Goal: Navigation & Orientation: Find specific page/section

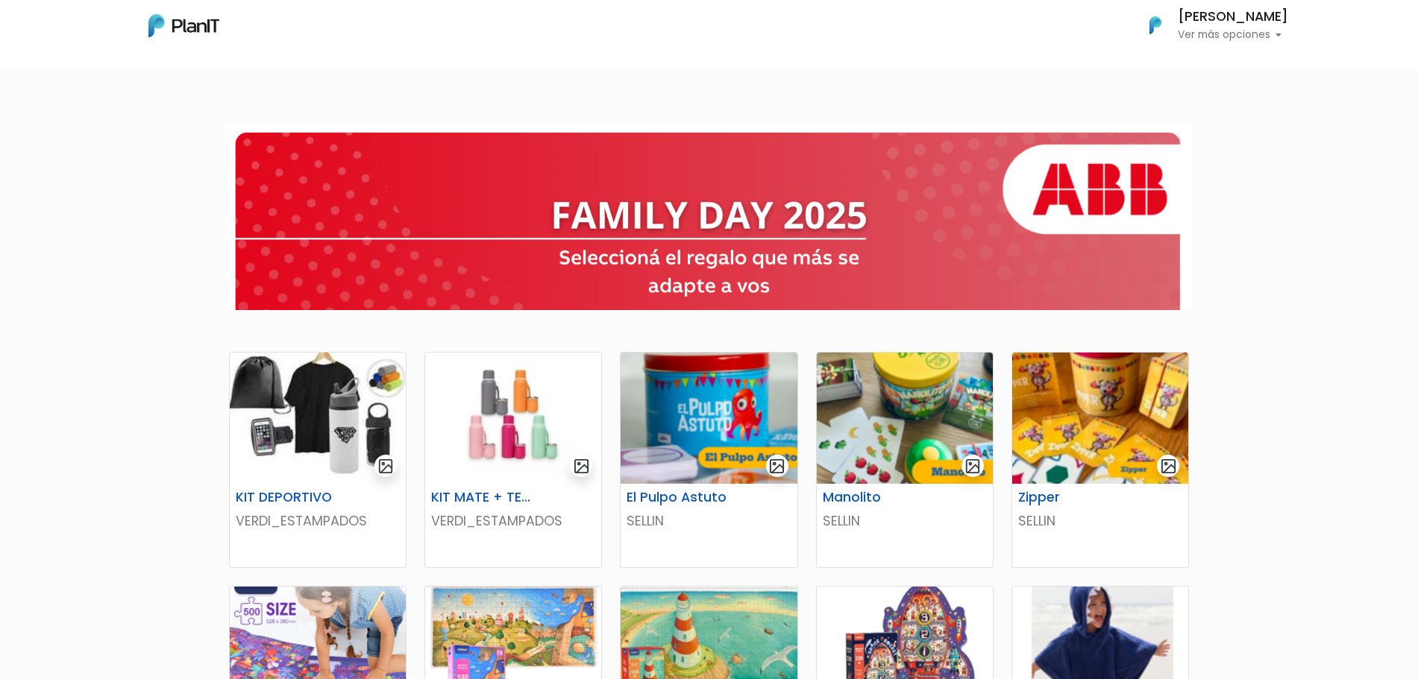
click at [1230, 40] on p "Ver más opciones" at bounding box center [1232, 35] width 110 height 10
click at [1273, 274] on div at bounding box center [709, 217] width 1418 height 210
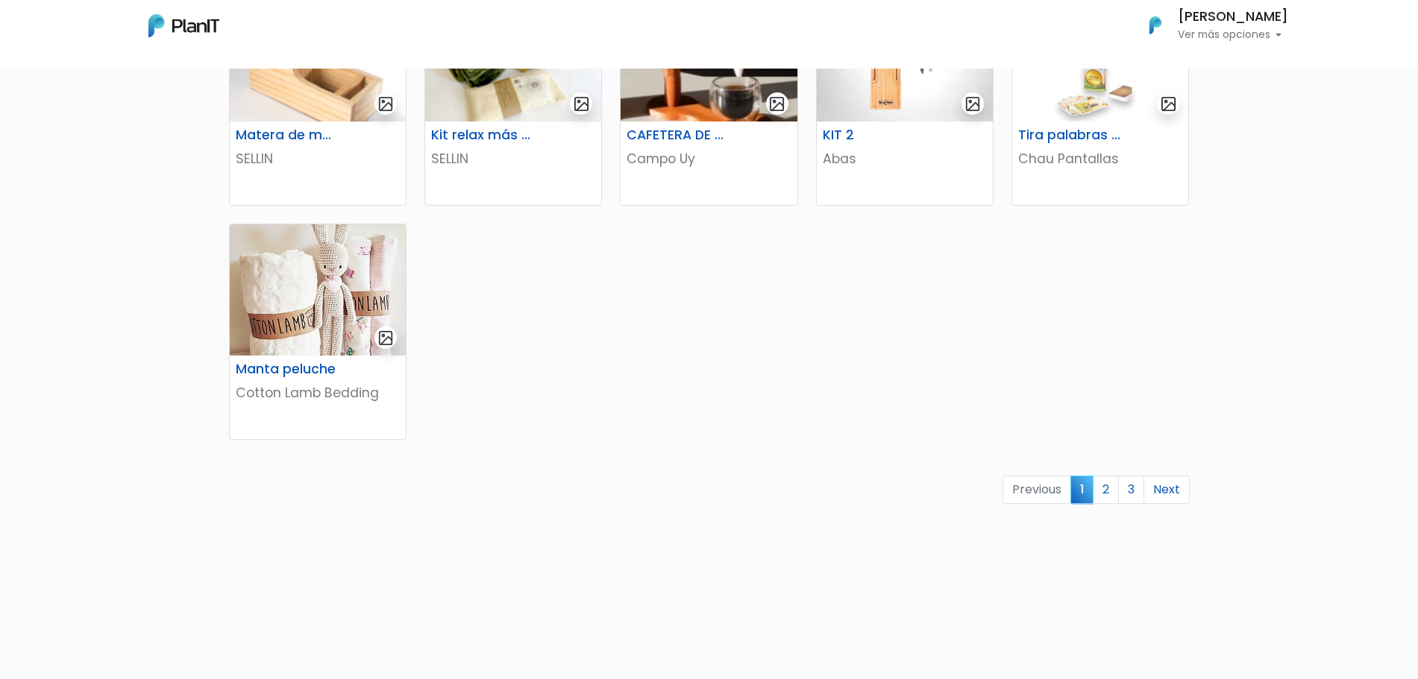
scroll to position [839, 0]
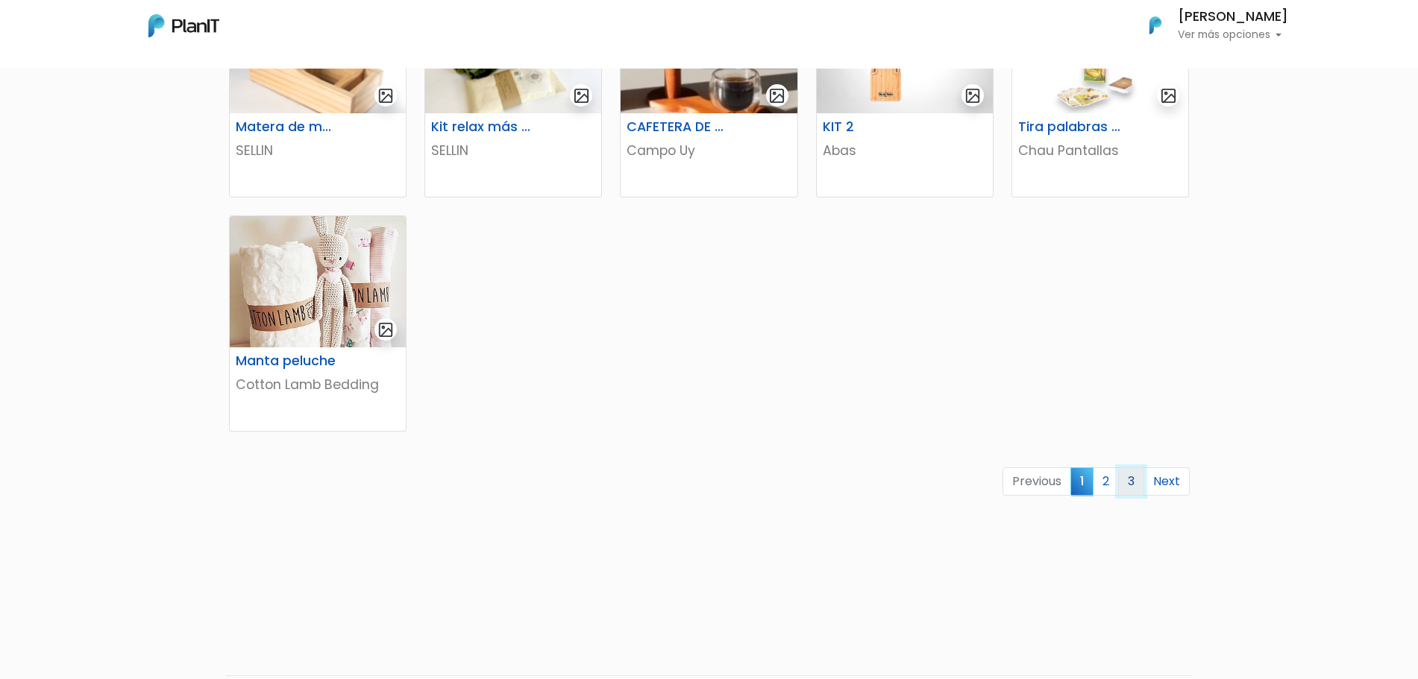
click at [1125, 485] on link "3" at bounding box center [1131, 482] width 26 height 28
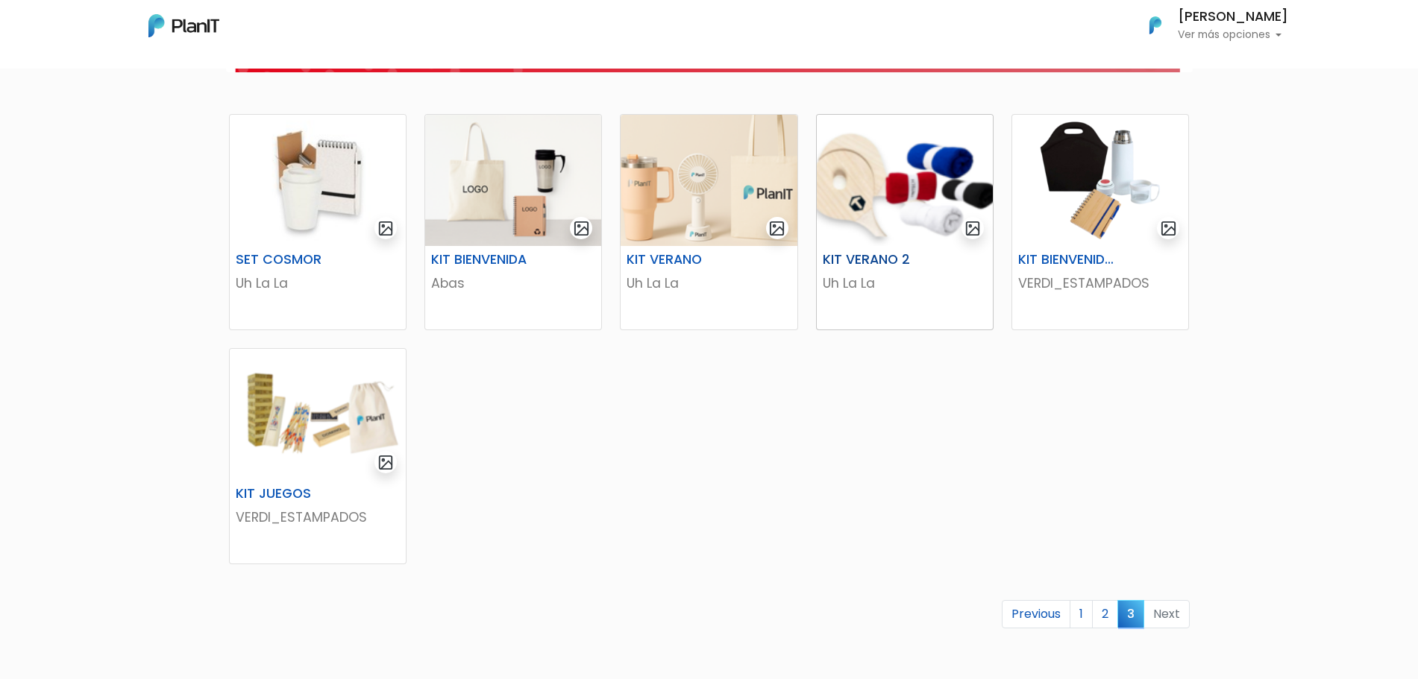
scroll to position [373, 0]
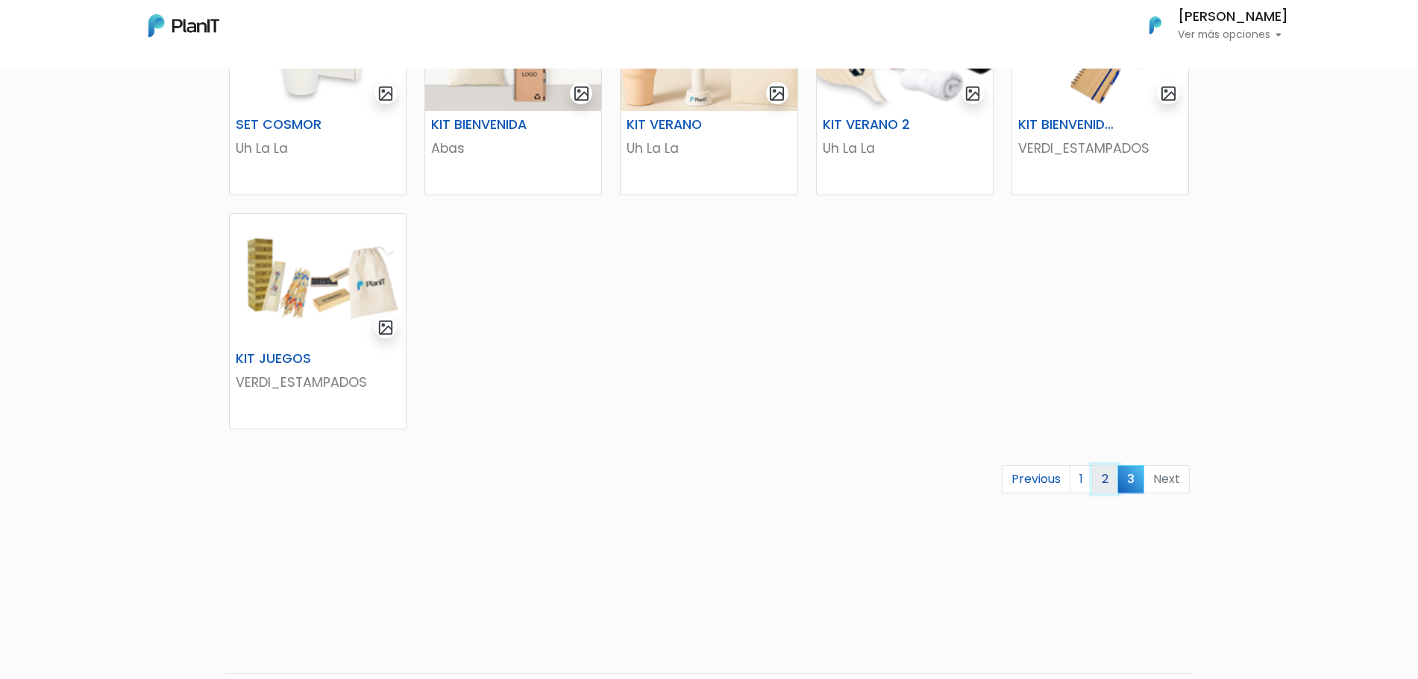
click at [1103, 475] on link "2" at bounding box center [1105, 479] width 26 height 28
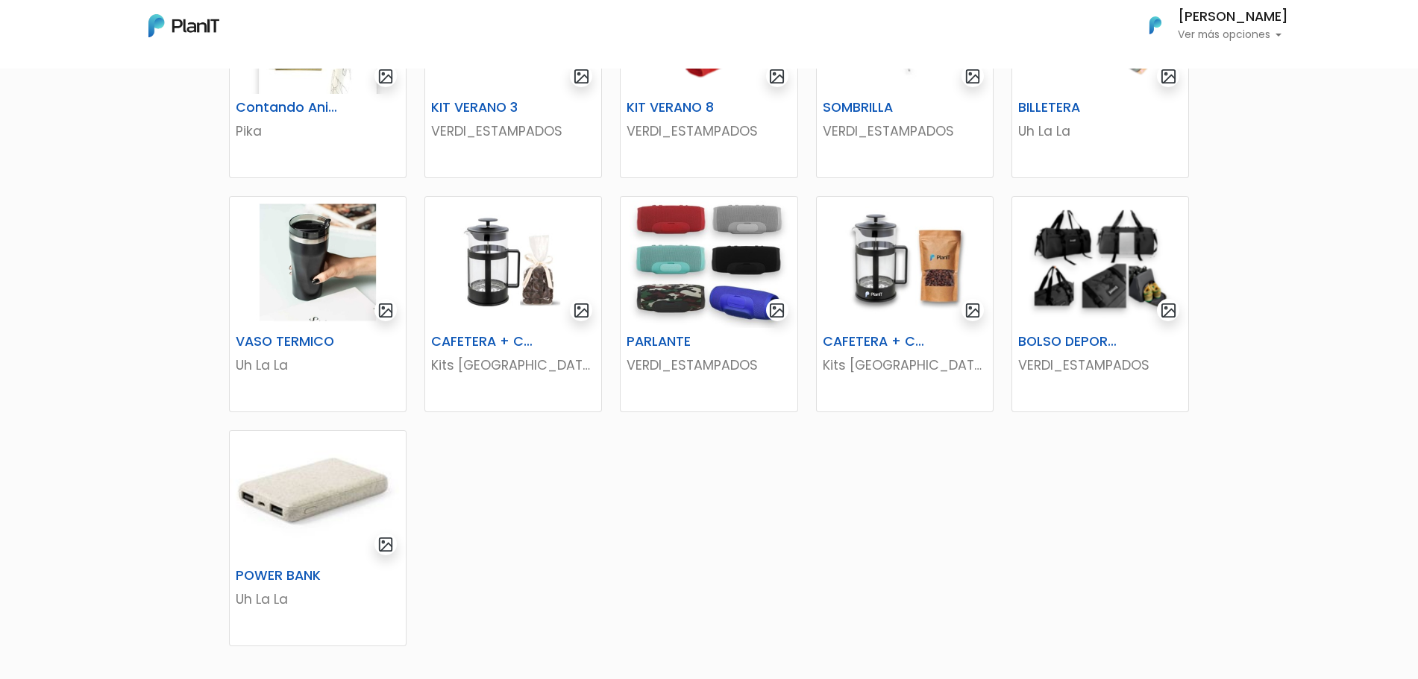
scroll to position [746, 0]
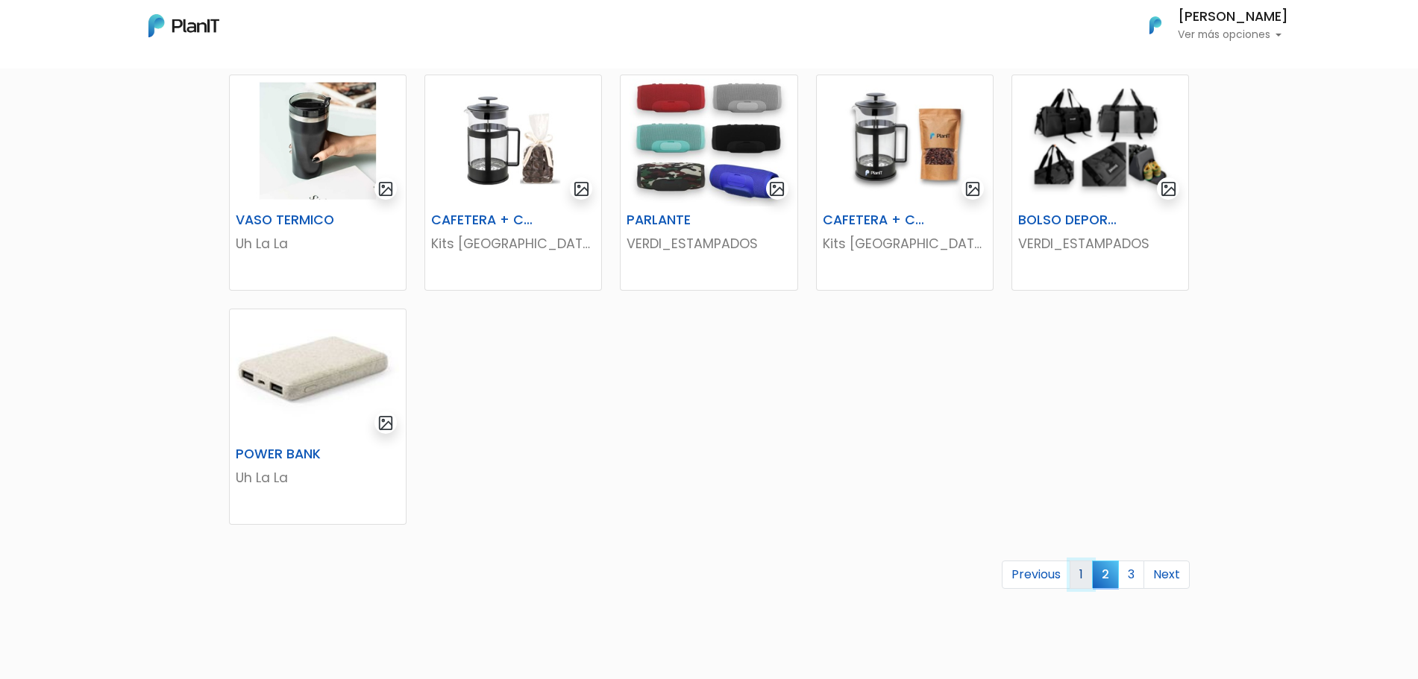
click at [1083, 575] on link "1" at bounding box center [1080, 575] width 23 height 28
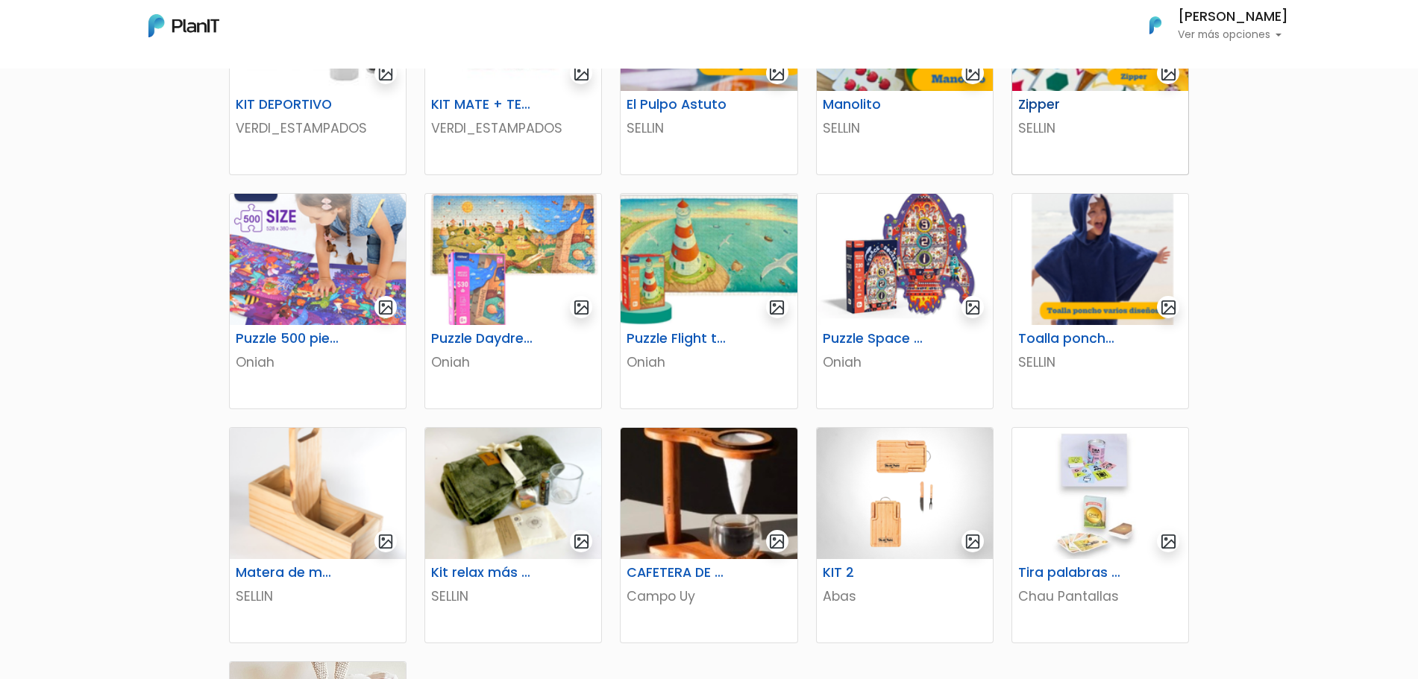
scroll to position [746, 0]
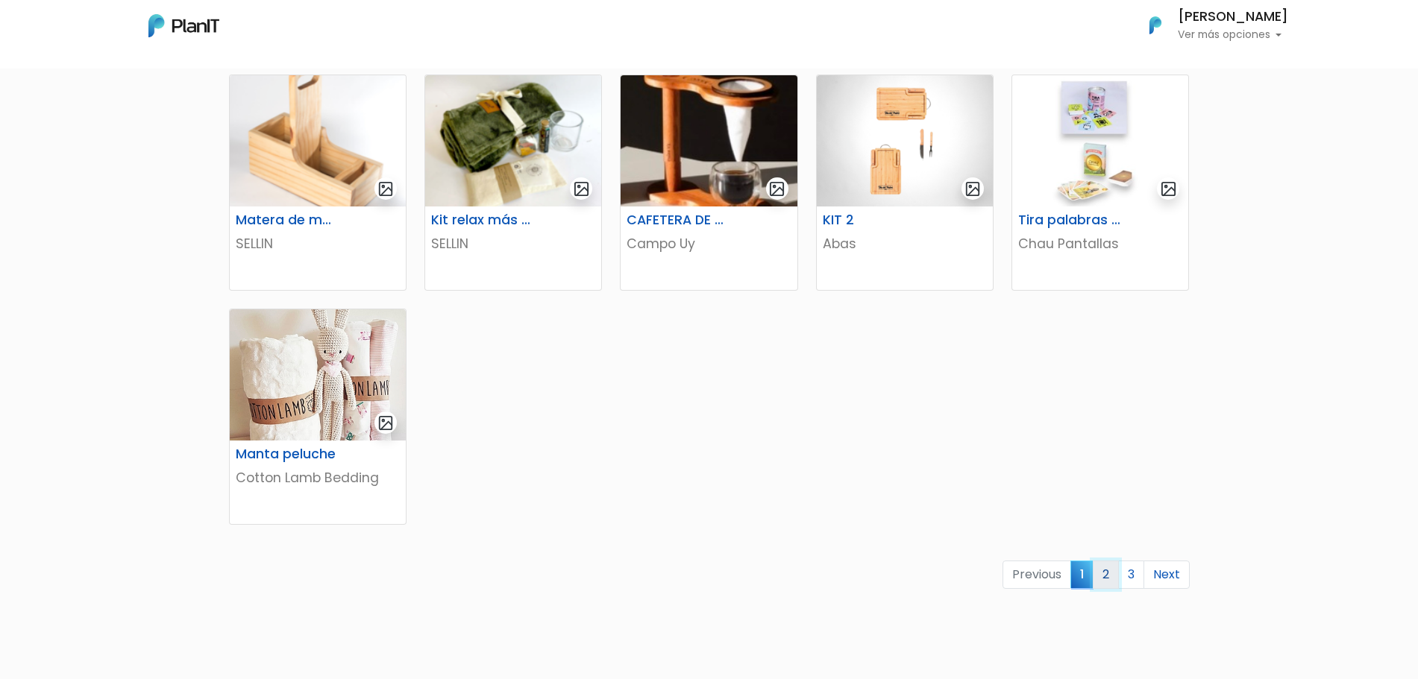
click at [1119, 583] on link "2" at bounding box center [1105, 575] width 26 height 28
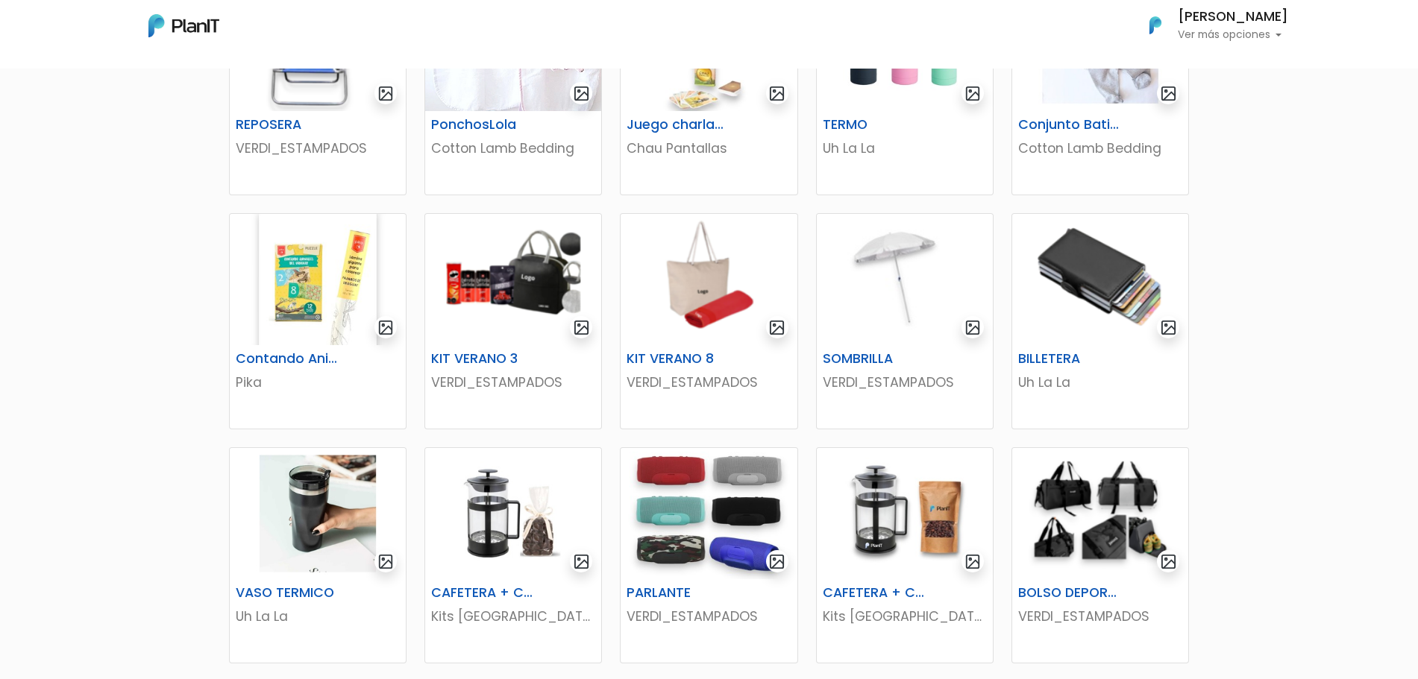
scroll to position [746, 0]
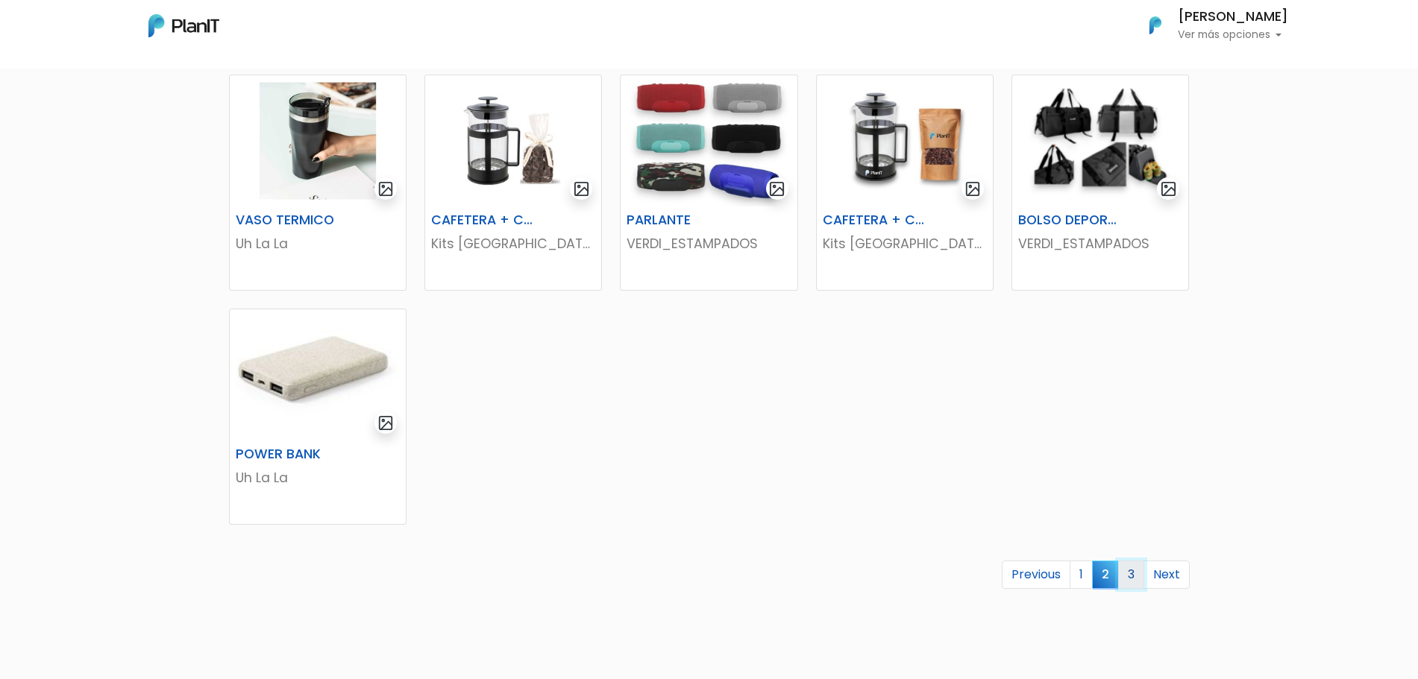
click at [1133, 579] on link "3" at bounding box center [1131, 575] width 26 height 28
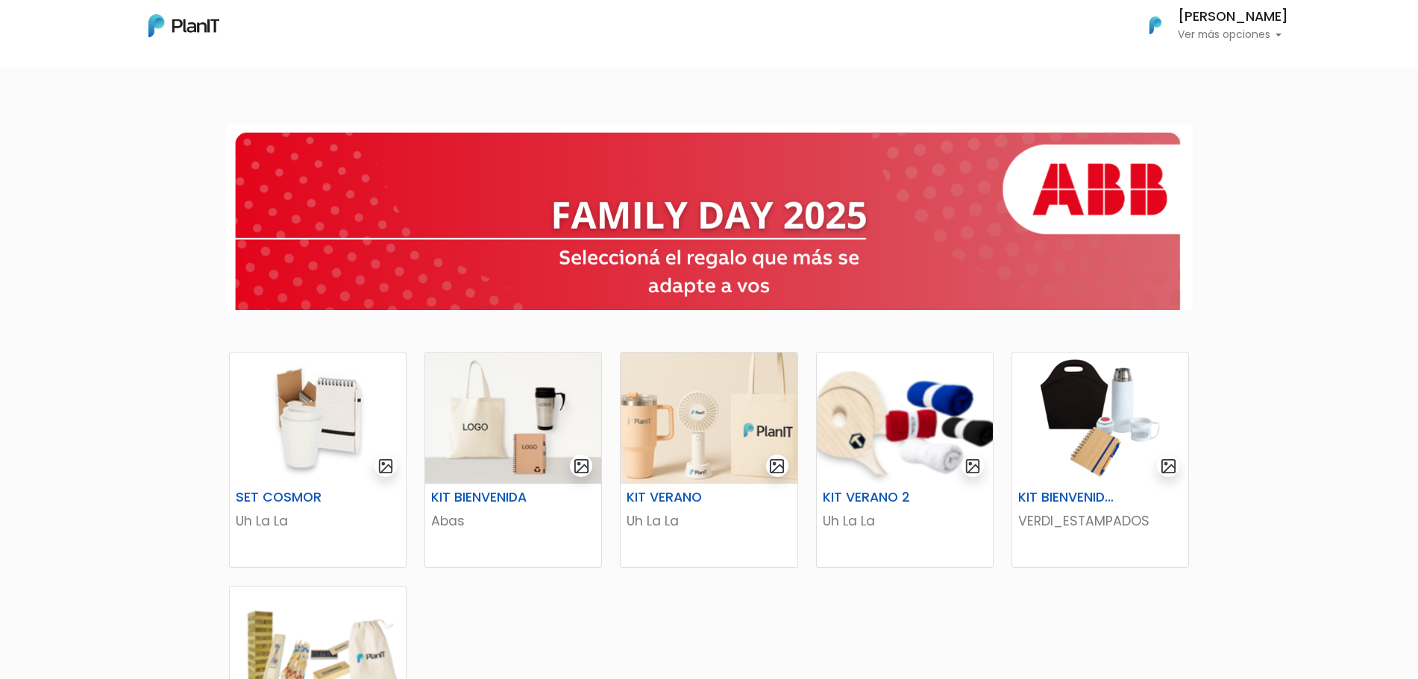
scroll to position [373, 0]
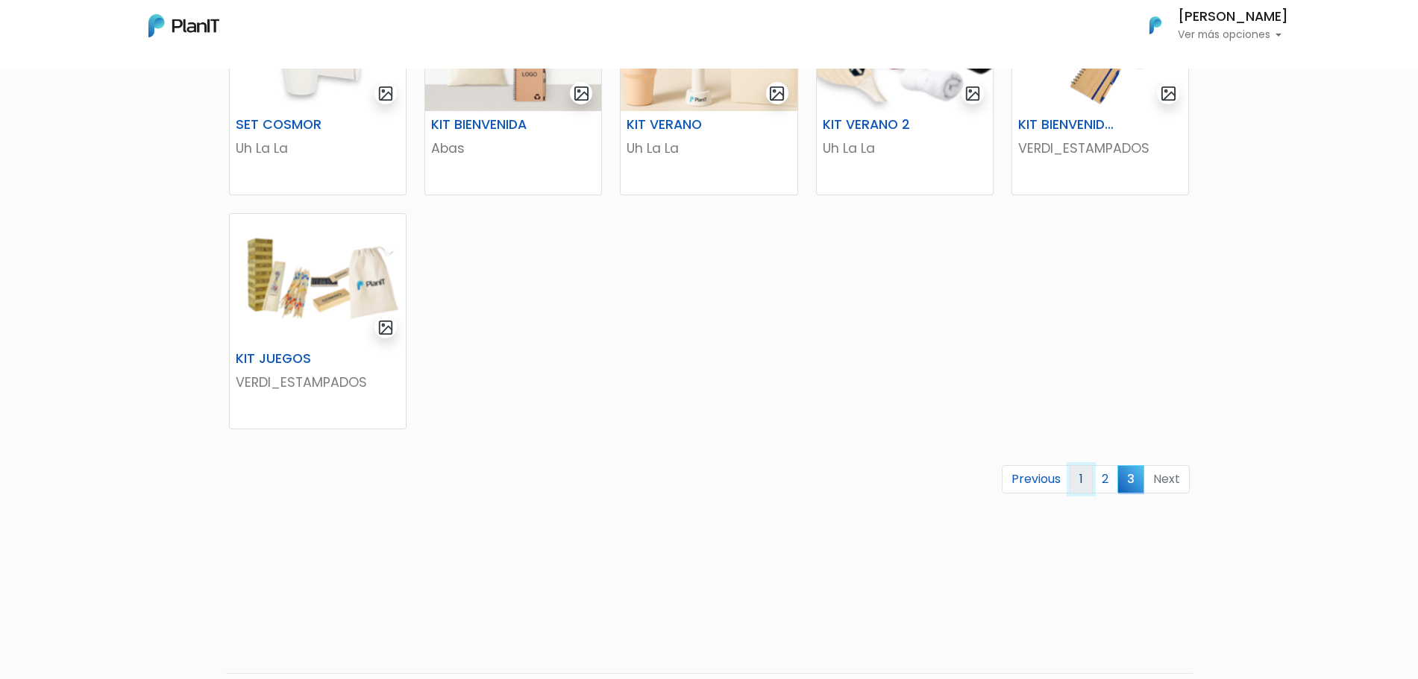
click at [1090, 480] on link "1" at bounding box center [1080, 479] width 23 height 28
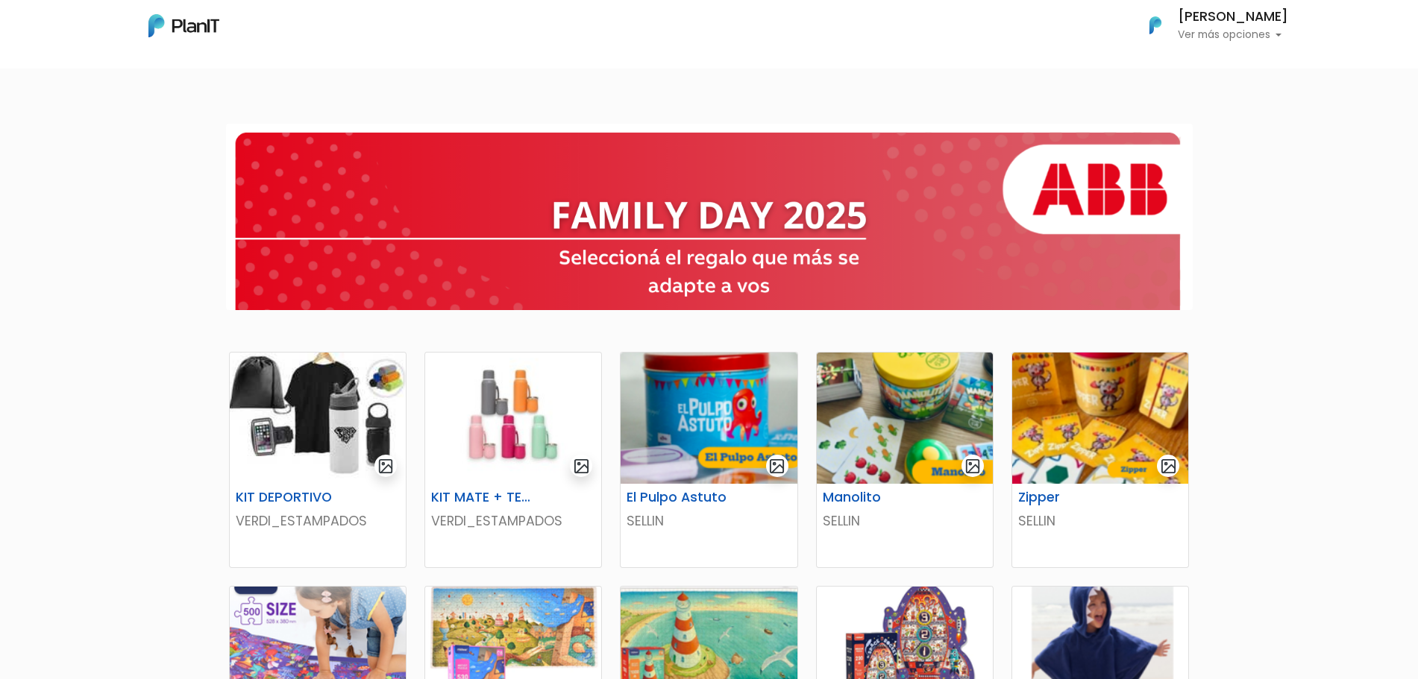
click at [1257, 26] on div "[PERSON_NAME] Ver más opciones" at bounding box center [1232, 25] width 110 height 30
click at [1205, 143] on link "Cerrar Sesión" at bounding box center [1221, 140] width 133 height 30
